Goal: Information Seeking & Learning: Learn about a topic

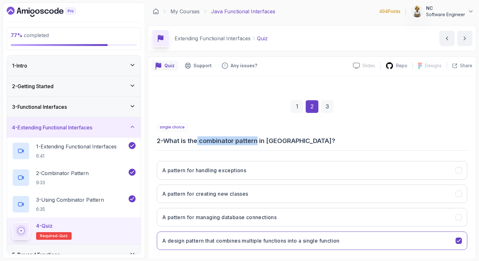
scroll to position [32, 0]
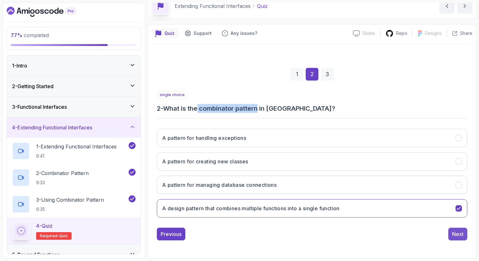
click at [460, 235] on div "Next" at bounding box center [457, 234] width 11 height 8
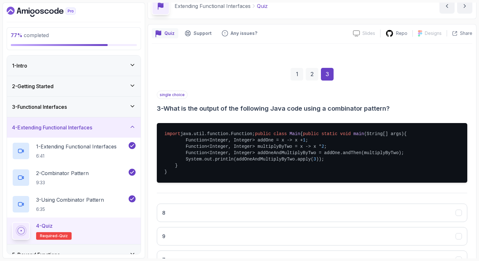
click at [475, 208] on div "Quiz Support Any issues? Slides Slides not available Repo Designs Design not av…" at bounding box center [312, 178] width 329 height 309
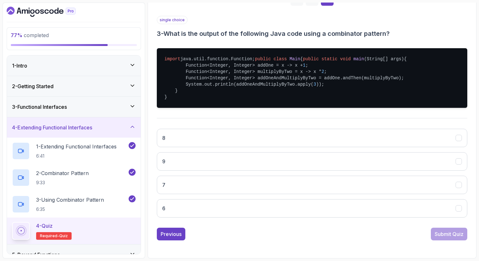
scroll to position [121, 0]
click at [447, 189] on button "7" at bounding box center [312, 185] width 311 height 18
click at [449, 237] on div "Submit Quiz" at bounding box center [449, 234] width 29 height 8
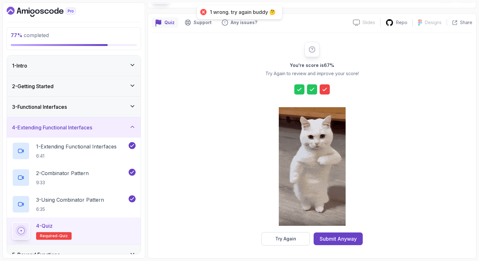
click at [326, 89] on icon at bounding box center [325, 89] width 6 height 6
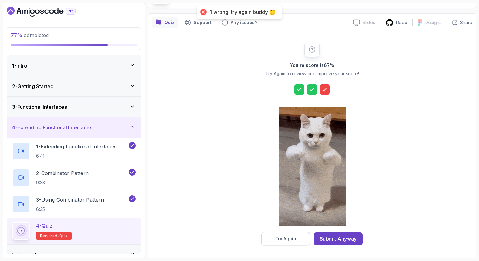
click at [287, 241] on div "Try Again" at bounding box center [285, 239] width 21 height 6
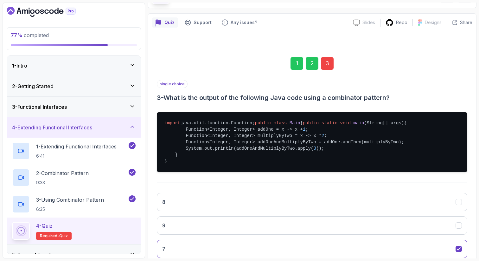
click at [473, 199] on div "Quiz Support Any issues? Slides Slides not available Repo Designs Design not av…" at bounding box center [312, 167] width 329 height 309
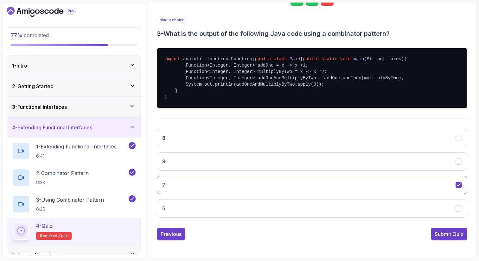
scroll to position [119, 0]
click at [439, 143] on button "8" at bounding box center [312, 138] width 311 height 18
click at [453, 238] on div "Submit Quiz" at bounding box center [449, 234] width 29 height 8
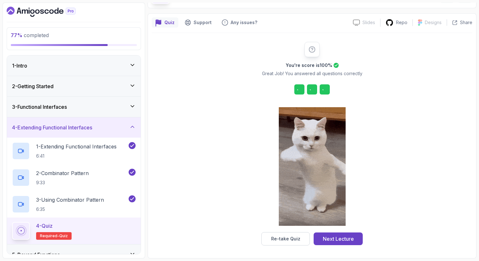
scroll to position [43, 0]
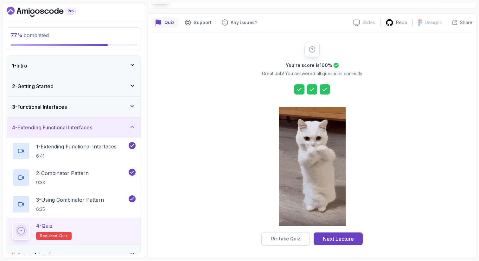
click at [284, 240] on div "Re-take Quiz" at bounding box center [285, 239] width 29 height 6
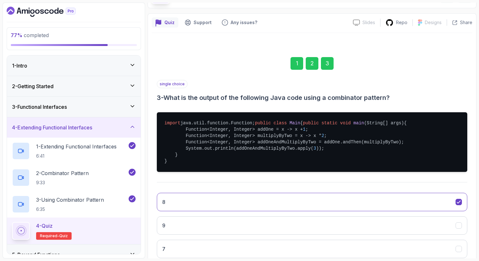
click at [296, 62] on div "1" at bounding box center [297, 63] width 13 height 13
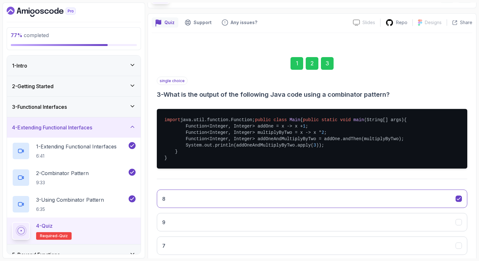
scroll to position [32, 0]
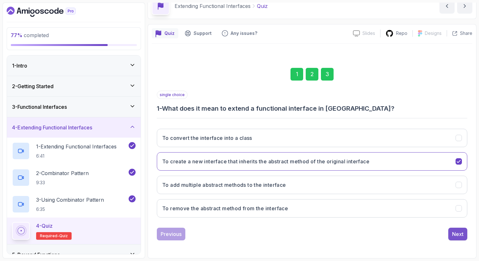
click at [461, 235] on div "Next" at bounding box center [457, 234] width 11 height 8
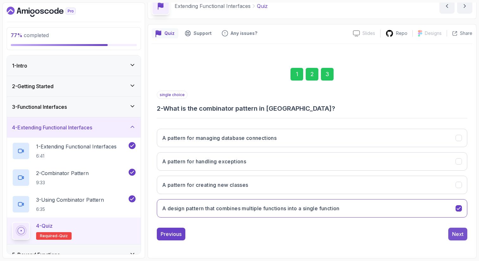
click at [460, 235] on div "Next" at bounding box center [457, 234] width 11 height 8
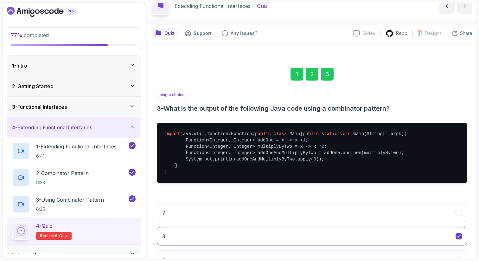
click at [474, 200] on div "Quiz Support Any issues? Slides Slides not available Repo Designs Design not av…" at bounding box center [312, 178] width 329 height 309
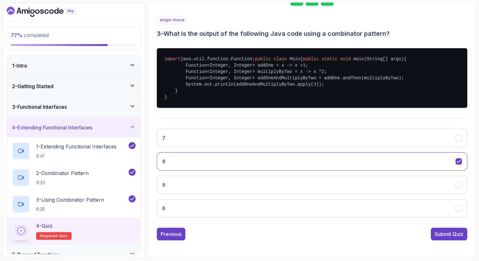
scroll to position [126, 0]
click at [446, 234] on div "Submit Quiz" at bounding box center [449, 234] width 29 height 8
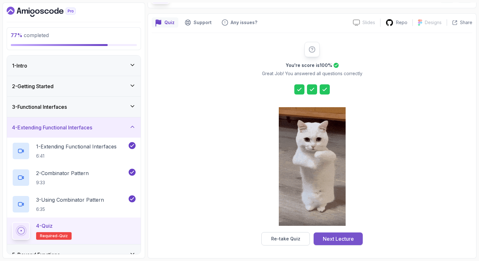
click at [333, 235] on div "Next Lecture" at bounding box center [338, 239] width 31 height 8
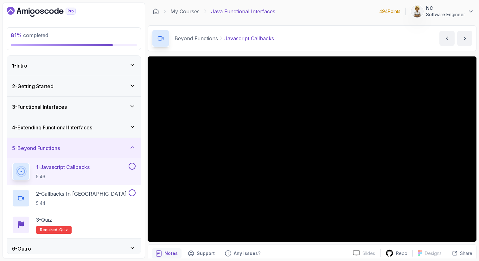
click at [133, 245] on icon at bounding box center [132, 248] width 6 height 6
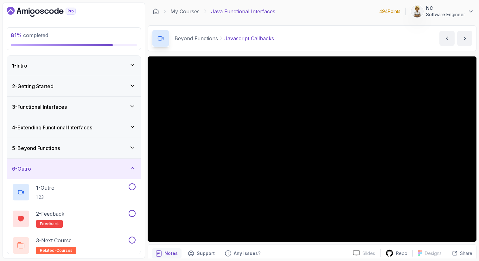
click at [131, 168] on icon at bounding box center [132, 168] width 6 height 6
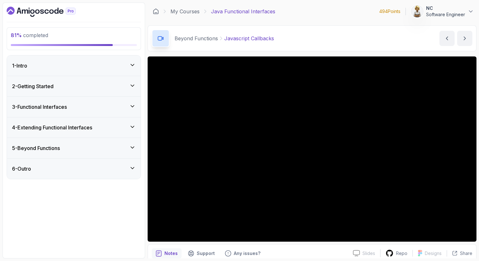
click at [133, 147] on icon at bounding box center [132, 147] width 6 height 6
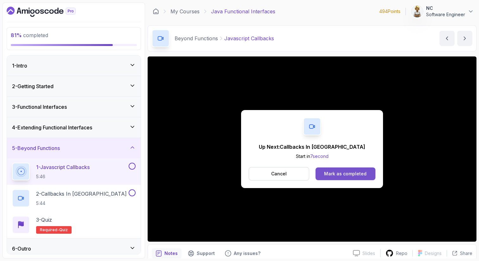
click at [338, 173] on div "Mark as completed" at bounding box center [345, 174] width 42 height 6
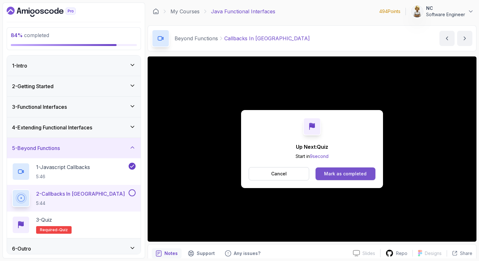
click at [330, 174] on div "Mark as completed" at bounding box center [345, 174] width 42 height 6
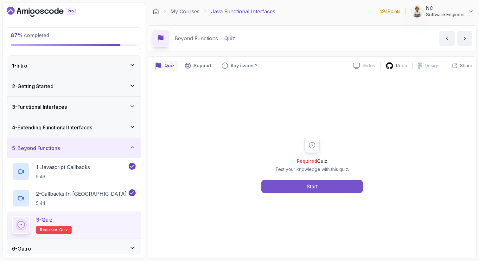
click at [312, 183] on div "Start" at bounding box center [312, 187] width 11 height 8
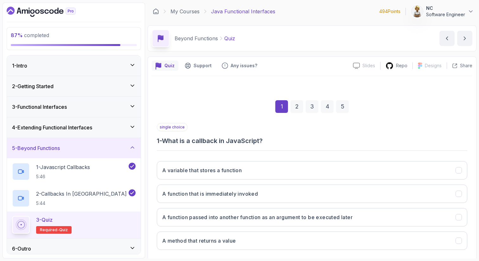
click at [233, 112] on div "1 2 3 4 5" at bounding box center [312, 106] width 311 height 33
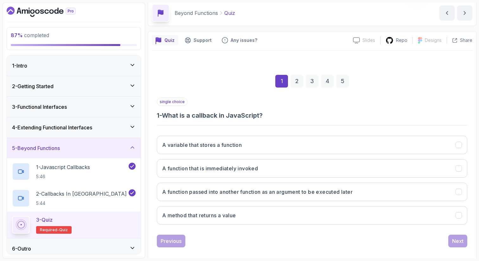
scroll to position [32, 0]
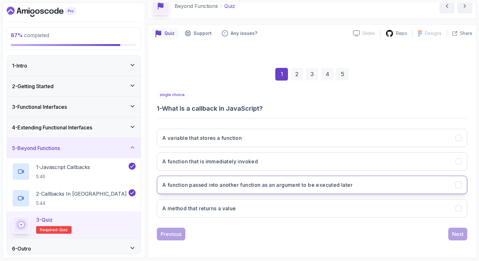
click at [237, 185] on h3 "A function passed into another function as an argument to be executed later" at bounding box center [257, 185] width 191 height 8
click at [460, 235] on div "Next" at bounding box center [457, 234] width 11 height 8
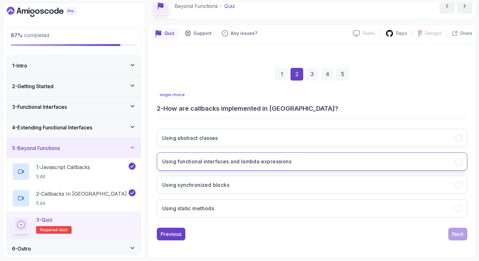
click at [208, 162] on h3 "Using functional interfaces and lambda expressions" at bounding box center [226, 162] width 129 height 8
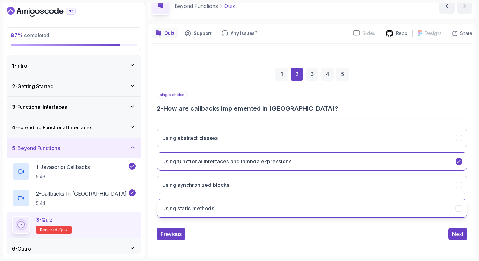
click at [261, 208] on button "Using static methods" at bounding box center [312, 208] width 311 height 18
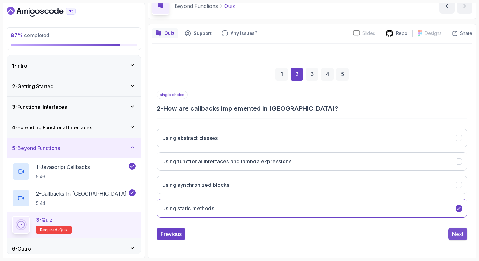
click at [461, 235] on div "Next" at bounding box center [457, 234] width 11 height 8
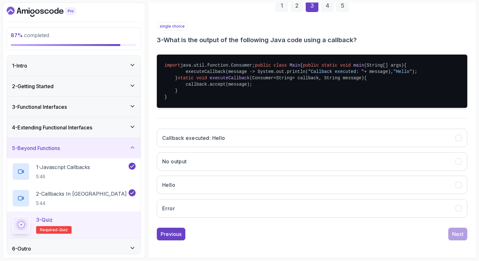
scroll to position [133, 0]
click at [369, 139] on button "Callback executed: Hello" at bounding box center [312, 138] width 311 height 18
click at [459, 234] on div "Next" at bounding box center [457, 234] width 11 height 8
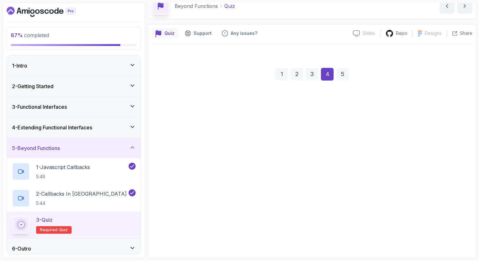
scroll to position [32, 0]
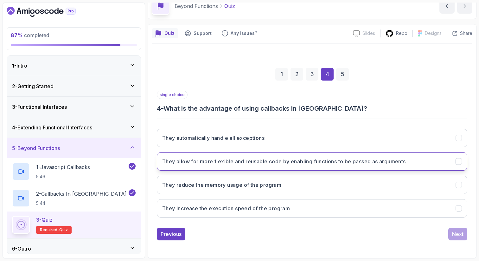
click at [374, 159] on h3 "They allow for more flexible and reusable code by enabling functions to be pass…" at bounding box center [284, 162] width 244 height 8
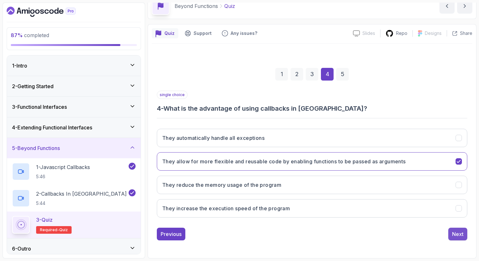
click at [458, 234] on div "Next" at bounding box center [457, 234] width 11 height 8
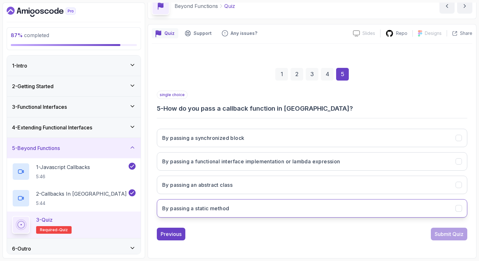
click at [349, 209] on button "By passing a static method" at bounding box center [312, 208] width 311 height 18
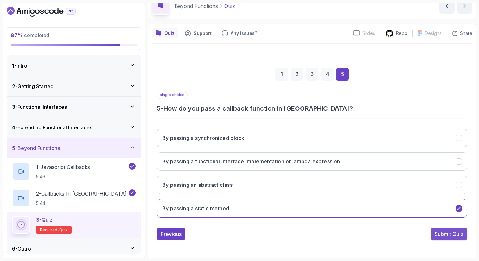
click at [451, 234] on div "Submit Quiz" at bounding box center [449, 234] width 29 height 8
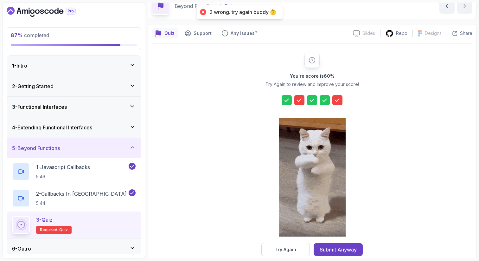
click at [299, 104] on div at bounding box center [299, 100] width 10 height 10
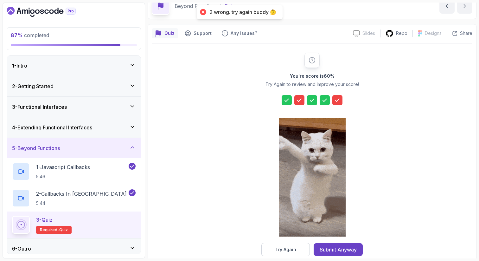
click at [299, 104] on div at bounding box center [299, 100] width 10 height 10
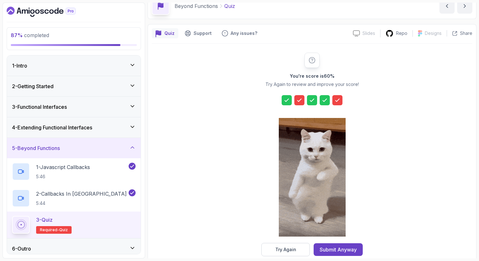
click at [299, 249] on button "Try Again" at bounding box center [286, 249] width 49 height 13
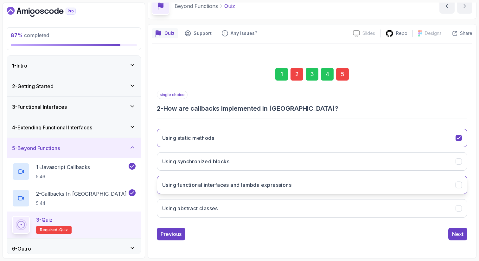
click at [249, 188] on h3 "Using functional interfaces and lambda expressions" at bounding box center [226, 185] width 129 height 8
click at [343, 77] on div "5" at bounding box center [342, 74] width 13 height 13
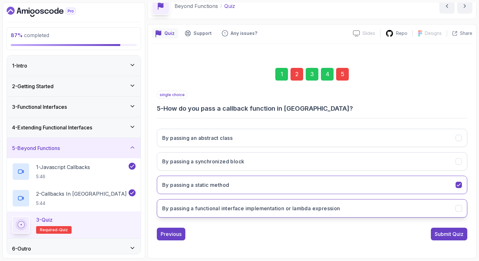
click at [287, 209] on h3 "By passing a functional interface implementation or lambda expression" at bounding box center [251, 208] width 178 height 8
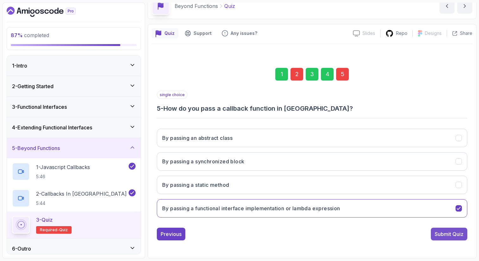
click at [456, 233] on div "Submit Quiz" at bounding box center [449, 234] width 29 height 8
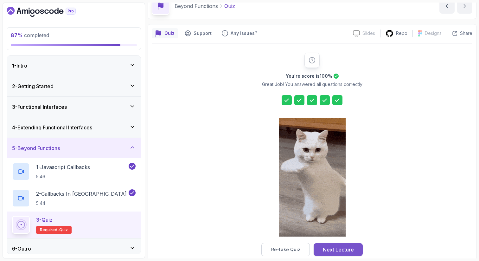
click at [350, 248] on div "Next Lecture" at bounding box center [338, 250] width 31 height 8
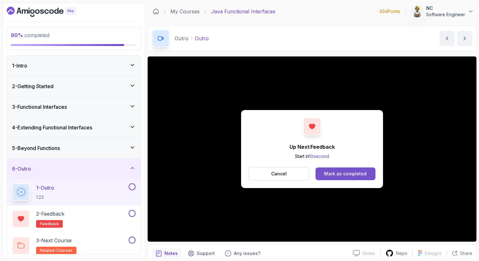
click at [336, 173] on div "Mark as completed" at bounding box center [345, 174] width 42 height 6
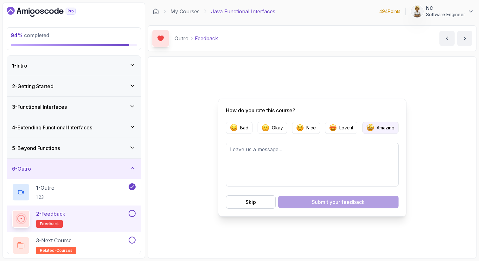
click at [380, 125] on p "Amazing" at bounding box center [386, 128] width 18 height 6
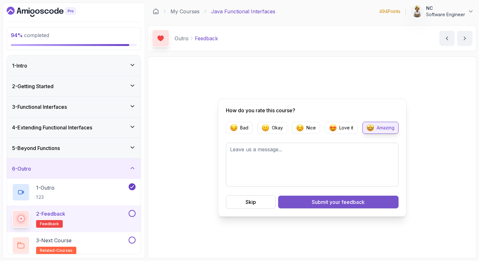
click at [342, 203] on span "your feedback" at bounding box center [347, 202] width 35 height 8
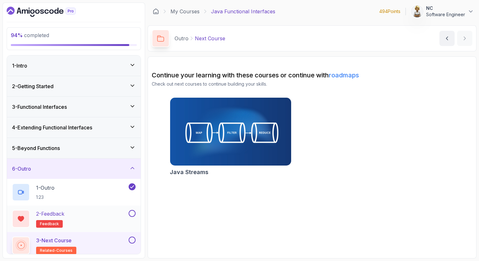
click at [133, 213] on button at bounding box center [132, 213] width 7 height 7
click at [133, 240] on button at bounding box center [132, 239] width 7 height 7
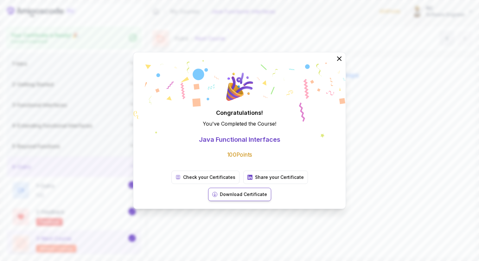
click at [267, 191] on p "Download Certificate" at bounding box center [243, 194] width 47 height 6
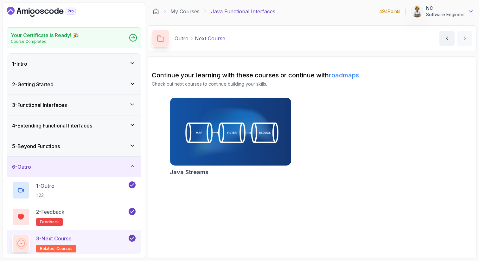
click at [469, 12] on icon at bounding box center [471, 11] width 6 height 6
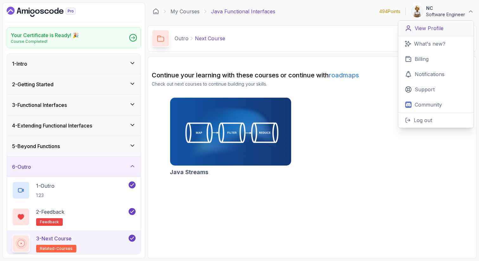
click at [443, 29] on p "View Profile" at bounding box center [429, 28] width 29 height 8
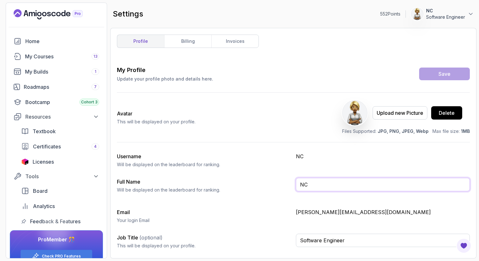
drag, startPoint x: 311, startPoint y: 185, endPoint x: 290, endPoint y: 185, distance: 21.2
click at [290, 185] on div "Full Name Will be displayed on the leaderboard for ranking. NC" at bounding box center [293, 188] width 353 height 20
type input "Ensieh Rahbar"
click at [449, 71] on div "Save" at bounding box center [445, 74] width 12 height 8
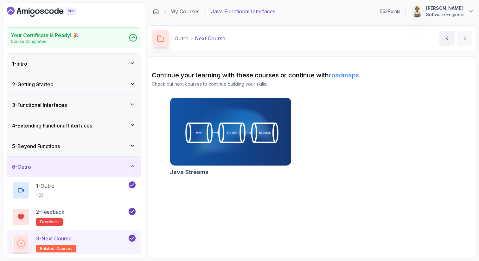
click at [79, 236] on div "3 - Next Course related-courses" at bounding box center [69, 244] width 115 height 18
click at [473, 11] on icon at bounding box center [471, 11] width 6 height 6
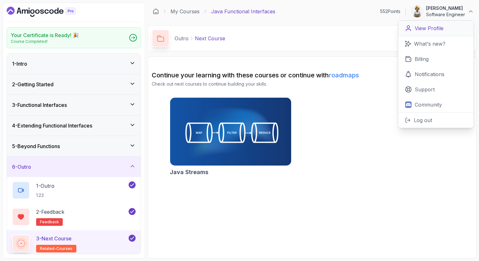
click at [436, 28] on p "View Profile" at bounding box center [429, 28] width 29 height 8
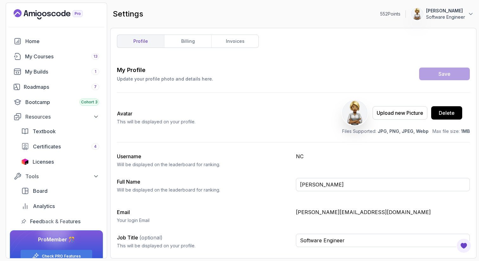
click at [297, 126] on div "Avatar This will be displayed on your profile. Upload new Picture Delete Files …" at bounding box center [293, 117] width 353 height 49
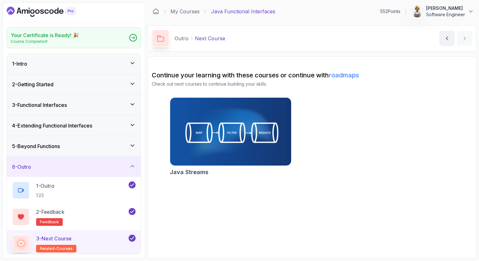
click at [133, 238] on icon at bounding box center [132, 238] width 3 height 3
click at [132, 209] on icon at bounding box center [132, 211] width 6 height 6
click at [134, 211] on button at bounding box center [132, 211] width 7 height 7
click at [133, 238] on button at bounding box center [132, 238] width 7 height 7
click at [133, 37] on icon at bounding box center [133, 37] width 4 height 3
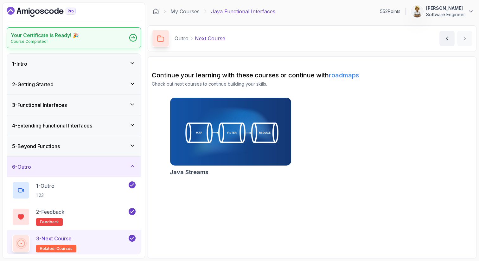
click at [134, 38] on icon at bounding box center [133, 37] width 4 height 3
click at [133, 167] on icon at bounding box center [132, 166] width 6 height 6
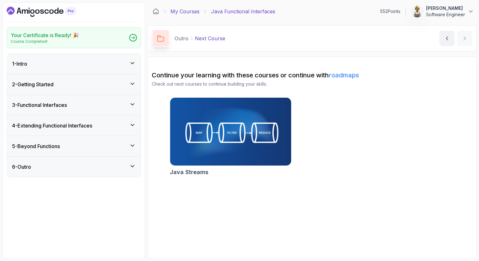
click at [186, 13] on link "My Courses" at bounding box center [185, 12] width 29 height 8
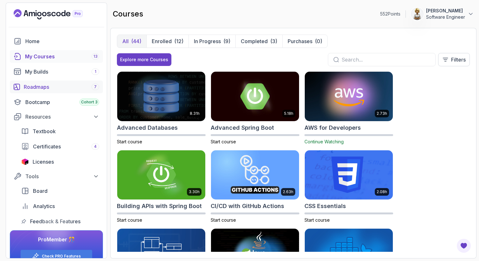
click at [31, 87] on div "Roadmaps 7" at bounding box center [61, 87] width 75 height 8
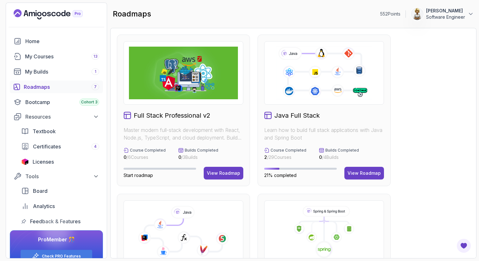
click at [229, 216] on icon at bounding box center [183, 232] width 109 height 53
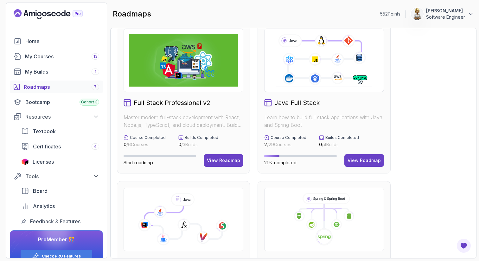
scroll to position [114, 0]
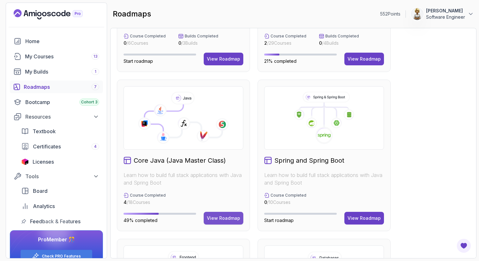
click at [226, 218] on div "View Roadmap" at bounding box center [223, 218] width 33 height 6
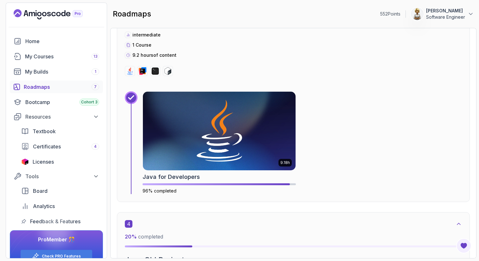
scroll to position [745, 0]
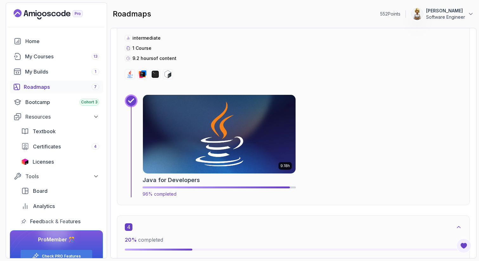
click at [225, 138] on img at bounding box center [219, 134] width 160 height 82
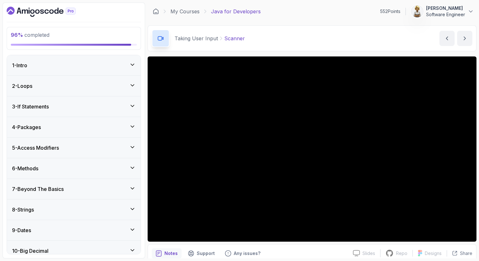
click at [83, 249] on div "10 - Big Decimal" at bounding box center [74, 251] width 124 height 8
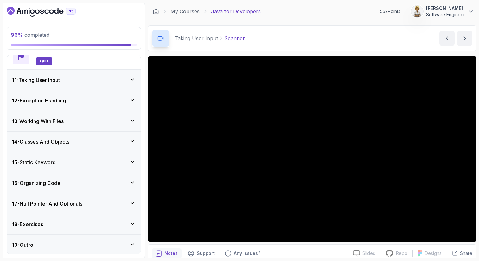
scroll to position [299, 0]
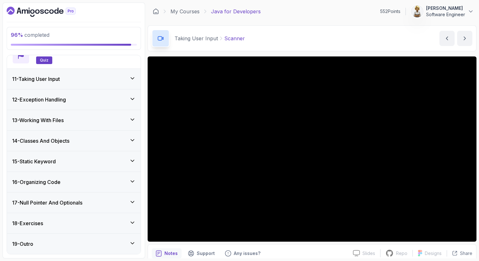
click at [101, 218] on div "18 - Exercises" at bounding box center [74, 223] width 134 height 20
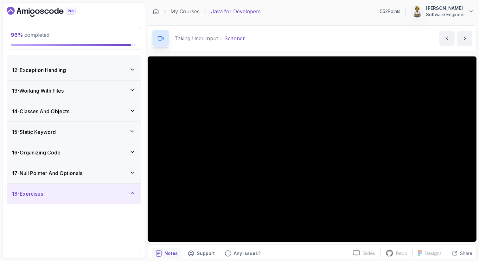
scroll to position [192, 0]
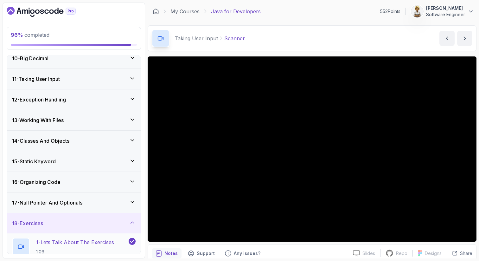
click at [108, 243] on p "1 - Lets Talk About The Exercises" at bounding box center [75, 242] width 78 height 8
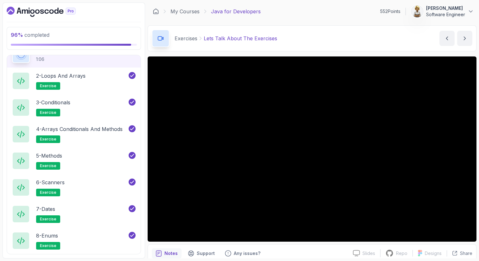
scroll to position [539, 0]
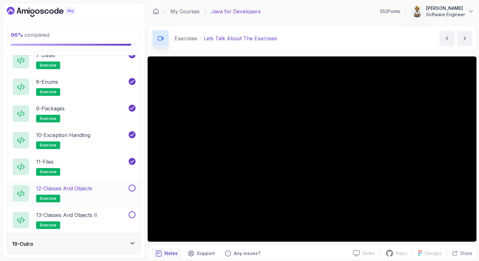
click at [92, 194] on h2 "12 - Classes and Objects exercise" at bounding box center [64, 193] width 56 height 18
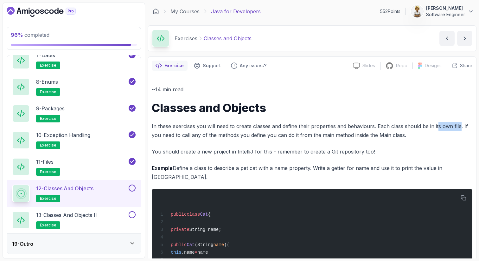
drag, startPoint x: 460, startPoint y: 127, endPoint x: 437, endPoint y: 128, distance: 23.1
click at [437, 128] on p "In these exercises you will need to create classes and define their properties …" at bounding box center [312, 131] width 321 height 18
click at [393, 153] on p "You should create a new project in IntelliJ for this - remember to create a Git…" at bounding box center [312, 151] width 321 height 9
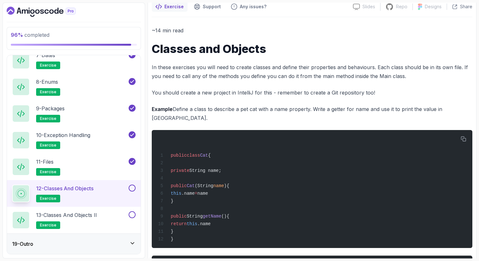
scroll to position [57, 0]
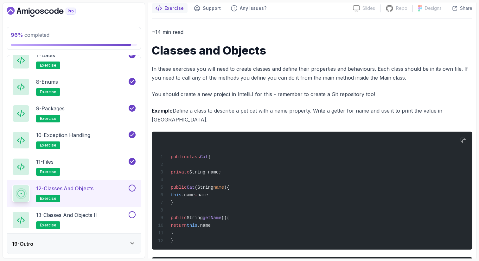
click at [220, 132] on pre "public class Cat { private String name; public Cat (String name ){ this .name =…" at bounding box center [312, 191] width 321 height 118
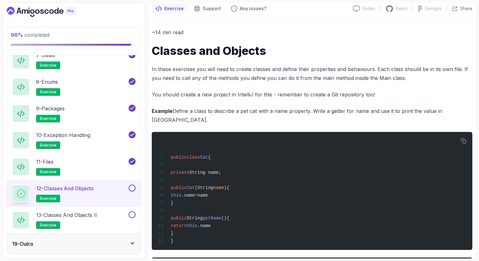
scroll to position [0, 0]
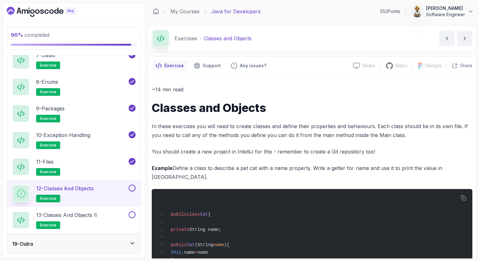
click at [438, 155] on p "You should create a new project in IntelliJ for this - remember to create a Git…" at bounding box center [312, 151] width 321 height 9
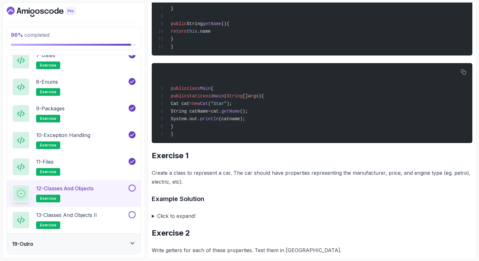
scroll to position [254, 0]
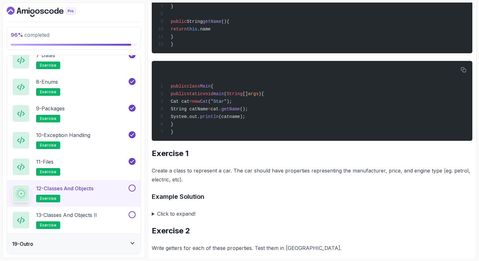
click at [399, 169] on p "Create a class to represent a car. The car should have properties representing …" at bounding box center [312, 175] width 321 height 18
drag, startPoint x: 438, startPoint y: 169, endPoint x: 349, endPoint y: 169, distance: 89.4
click at [349, 169] on p "Create a class to represent a car. The car should have properties representing …" at bounding box center [312, 175] width 321 height 18
click at [153, 211] on summary "Click to expand!" at bounding box center [312, 213] width 321 height 9
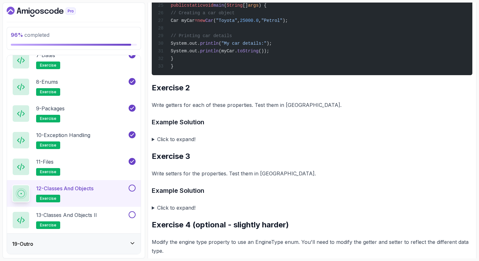
scroll to position [685, 0]
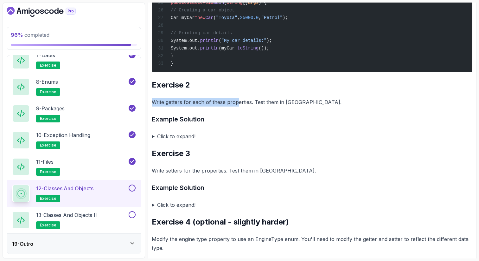
drag, startPoint x: 153, startPoint y: 110, endPoint x: 238, endPoint y: 109, distance: 84.6
click at [238, 107] on p "Write getters for each of these properties. Test them in Main." at bounding box center [312, 102] width 321 height 9
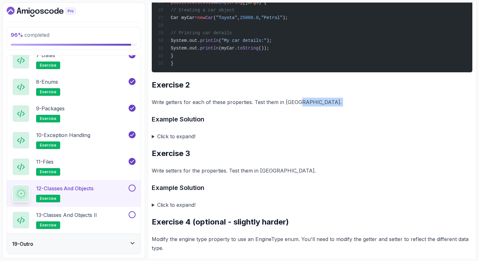
drag, startPoint x: 302, startPoint y: 110, endPoint x: 157, endPoint y: 114, distance: 144.9
click at [157, 114] on div "~14 min read Classes and Objects In these exercises you will need to create cla…" at bounding box center [312, 31] width 321 height 1263
click at [223, 139] on summary "Click to expand!" at bounding box center [312, 136] width 321 height 9
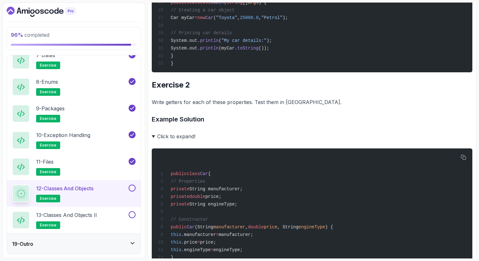
click at [266, 124] on h3 "Example Solution" at bounding box center [312, 119] width 321 height 10
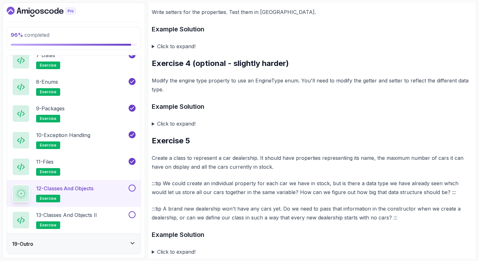
scroll to position [1293, 0]
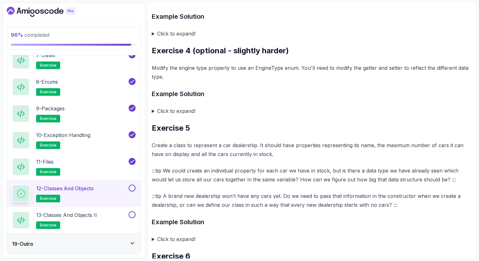
click at [153, 38] on summary "Click to expand!" at bounding box center [312, 33] width 321 height 9
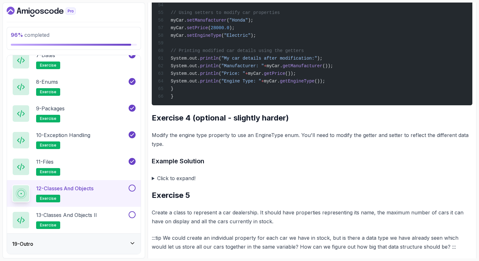
scroll to position [1775, 0]
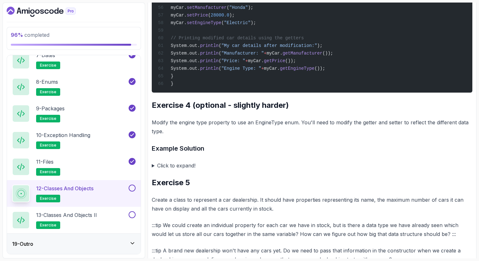
drag, startPoint x: 318, startPoint y: 26, endPoint x: 246, endPoint y: 25, distance: 71.3
copy span ""Toyota" , 25000.0 , "Petrol""
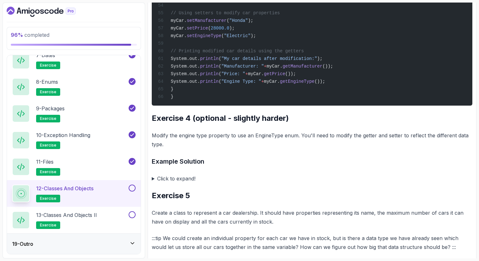
scroll to position [1763, 0]
drag, startPoint x: 357, startPoint y: 126, endPoint x: 193, endPoint y: 69, distance: 174.0
click at [186, 148] on p "Modify the engine type property to use an EngineType enum. You'll need to modif…" at bounding box center [312, 140] width 321 height 18
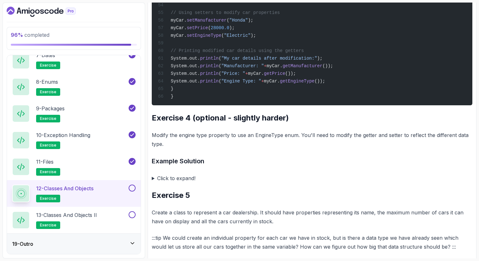
click at [204, 148] on p "Modify the engine type property to use an EngineType enum. You'll need to modif…" at bounding box center [312, 140] width 321 height 18
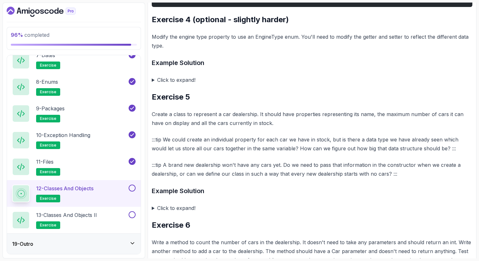
scroll to position [1864, 0]
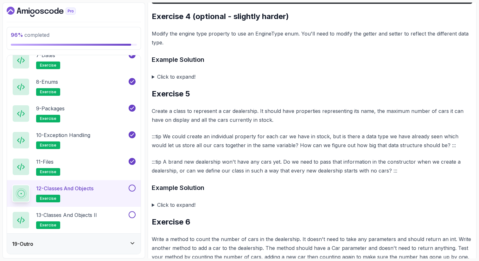
click at [152, 81] on summary "Click to expand!" at bounding box center [312, 76] width 321 height 9
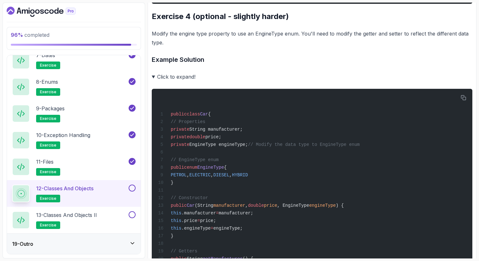
click at [211, 81] on summary "Click to expand!" at bounding box center [312, 76] width 321 height 9
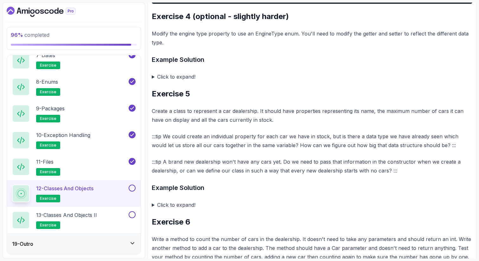
click at [154, 81] on summary "Click to expand!" at bounding box center [312, 76] width 321 height 9
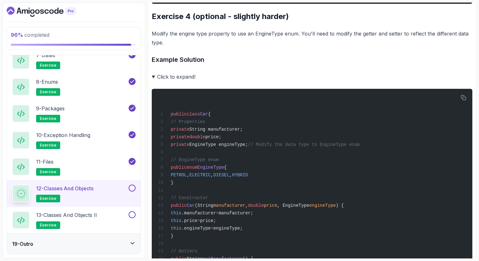
click at [261, 65] on h3 "Example Solution" at bounding box center [312, 60] width 321 height 10
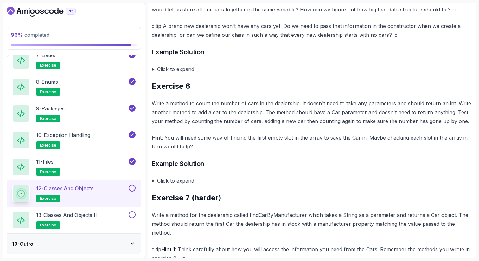
scroll to position [2587, 0]
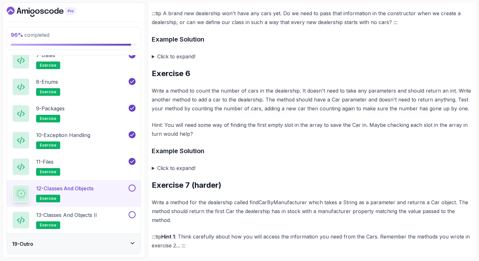
drag, startPoint x: 222, startPoint y: 30, endPoint x: 256, endPoint y: 29, distance: 33.9
drag, startPoint x: 320, startPoint y: 32, endPoint x: 359, endPoint y: 28, distance: 39.5
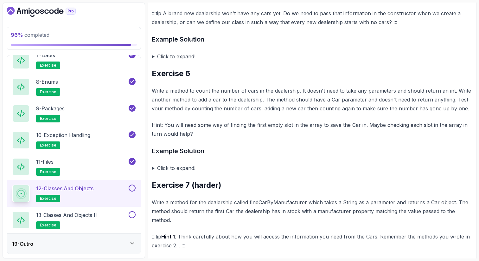
drag, startPoint x: 371, startPoint y: 31, endPoint x: 215, endPoint y: 32, distance: 156.6
